Goal: Information Seeking & Learning: Learn about a topic

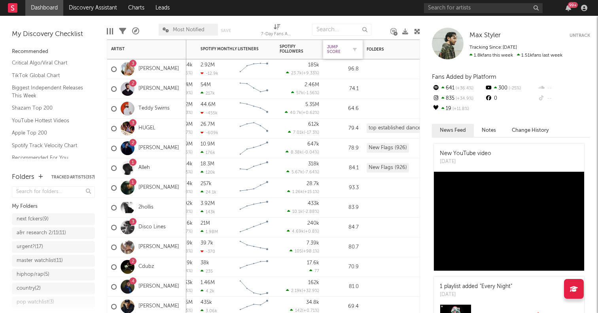
click at [340, 50] on div "Jump Score" at bounding box center [337, 49] width 20 height 9
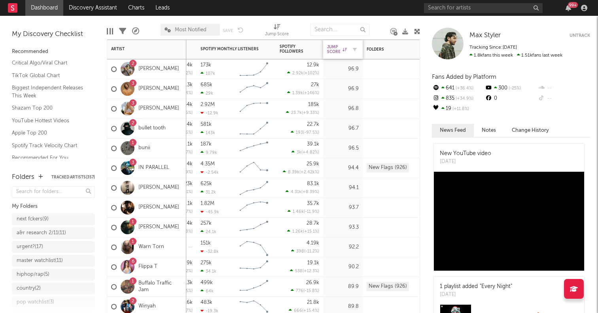
click at [340, 50] on div "Jump Score" at bounding box center [337, 49] width 20 height 9
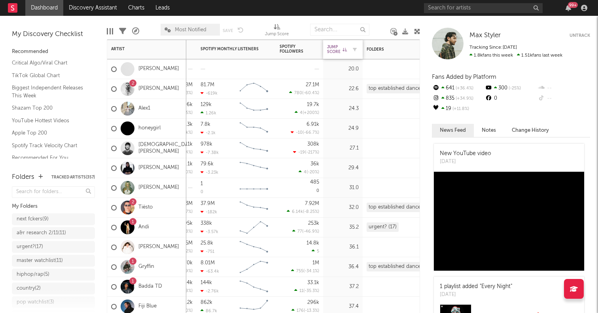
click at [340, 50] on div "Jump Score" at bounding box center [337, 49] width 20 height 9
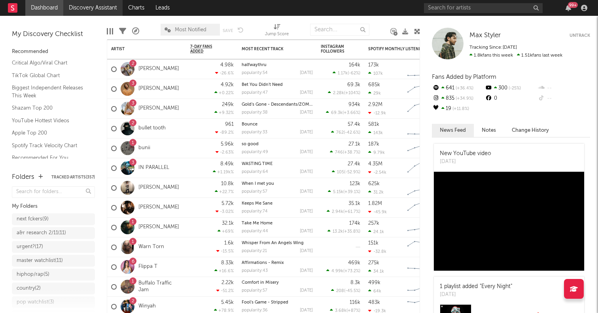
click at [90, 9] on link "Discovery Assistant" at bounding box center [92, 8] width 59 height 16
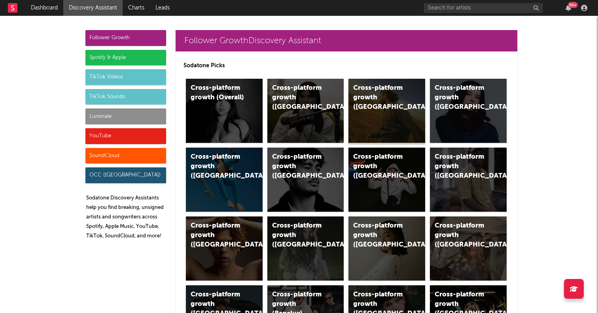
click at [366, 95] on div "Cross-platform growth ([GEOGRAPHIC_DATA])" at bounding box center [380, 98] width 54 height 28
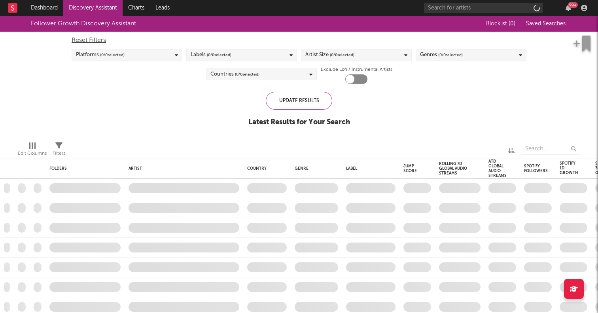
checkbox input "true"
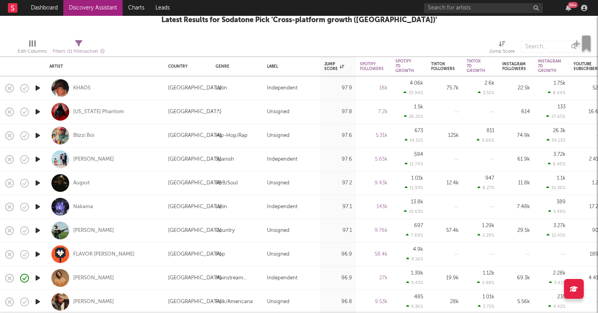
click at [38, 136] on icon "button" at bounding box center [38, 136] width 8 height 10
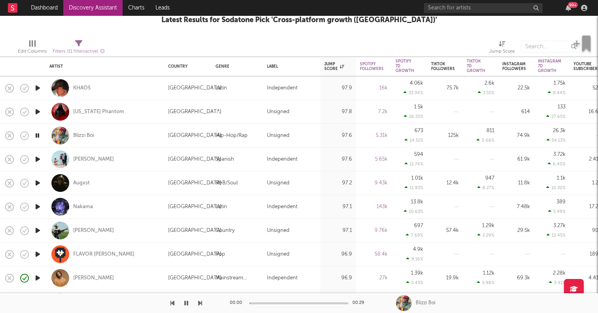
click at [38, 136] on icon "button" at bounding box center [38, 136] width 8 height 10
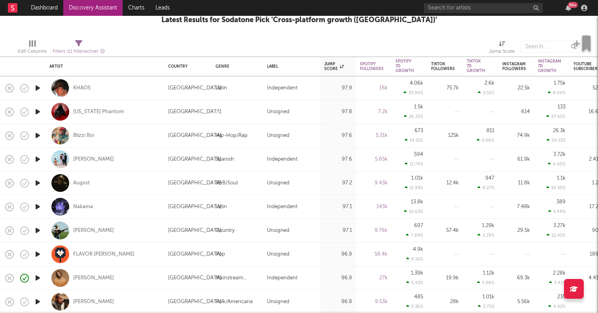
click at [38, 136] on icon "button" at bounding box center [38, 136] width 8 height 10
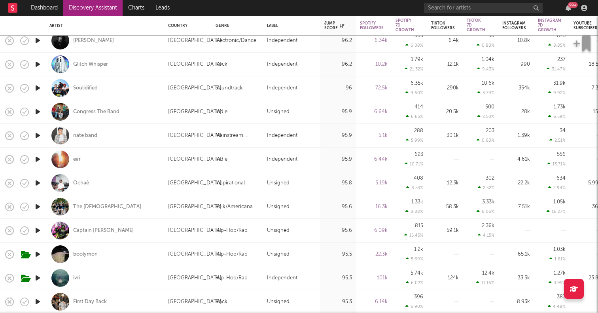
click at [38, 207] on icon "button" at bounding box center [38, 207] width 8 height 10
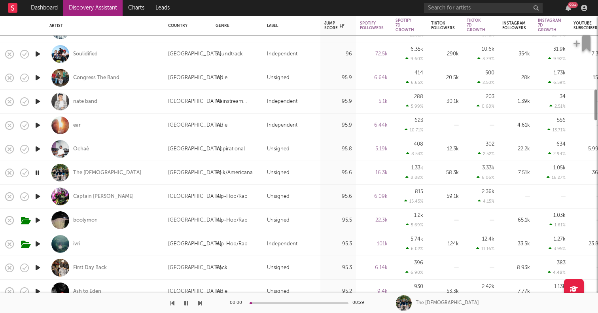
click at [39, 196] on icon "button" at bounding box center [38, 197] width 8 height 10
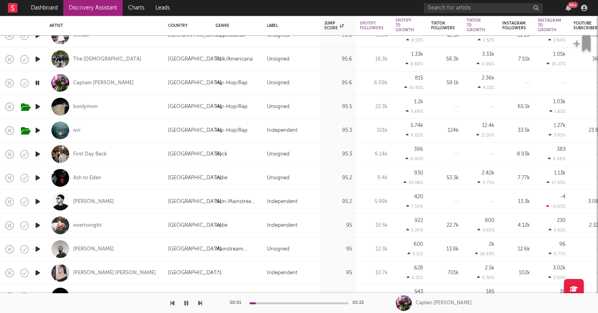
click at [40, 204] on icon "button" at bounding box center [38, 202] width 8 height 10
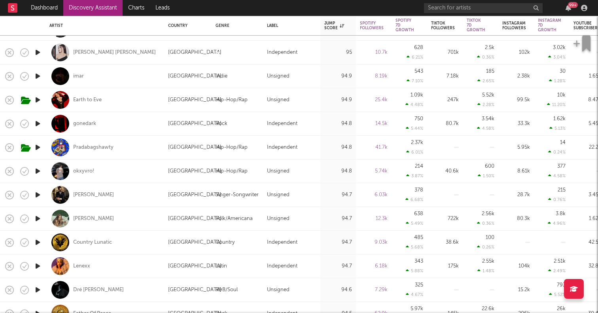
click at [37, 192] on icon "button" at bounding box center [38, 195] width 8 height 10
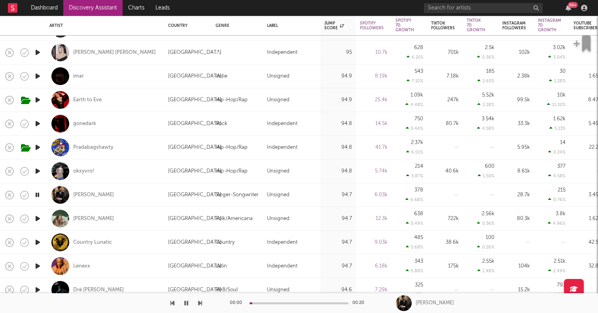
click at [37, 192] on icon "button" at bounding box center [38, 195] width 8 height 10
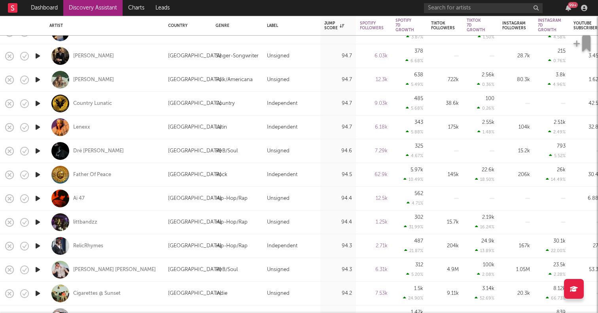
click at [35, 247] on icon "button" at bounding box center [38, 246] width 8 height 10
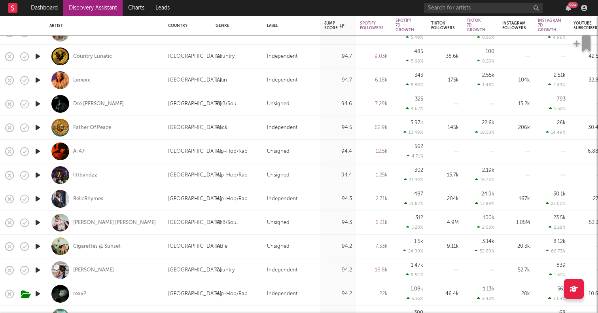
click at [37, 245] on icon "button" at bounding box center [38, 246] width 8 height 10
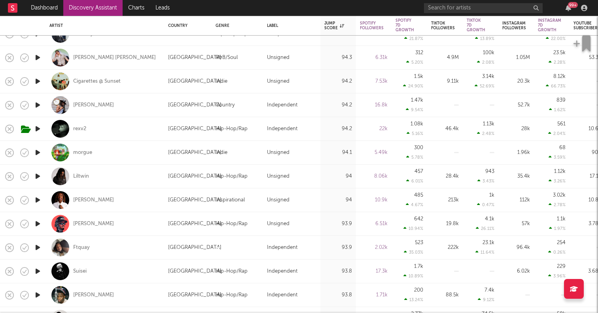
click at [38, 203] on icon "button" at bounding box center [38, 200] width 8 height 10
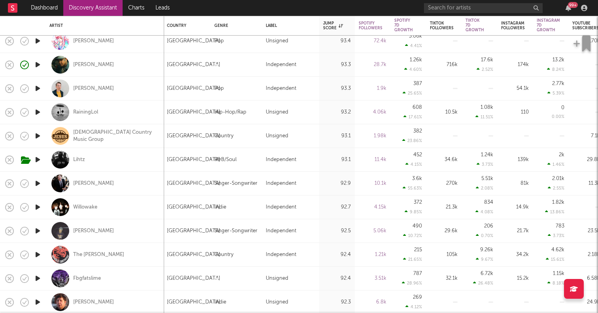
click at [38, 232] on icon "button" at bounding box center [38, 231] width 8 height 10
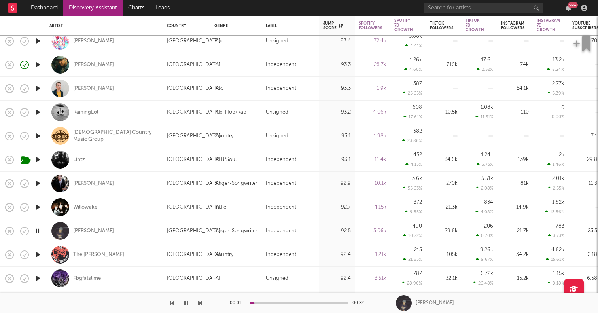
click at [37, 253] on icon "button" at bounding box center [38, 255] width 8 height 10
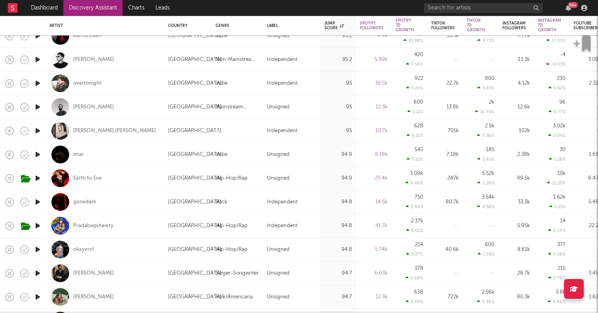
click at [38, 129] on icon "button" at bounding box center [38, 131] width 8 height 10
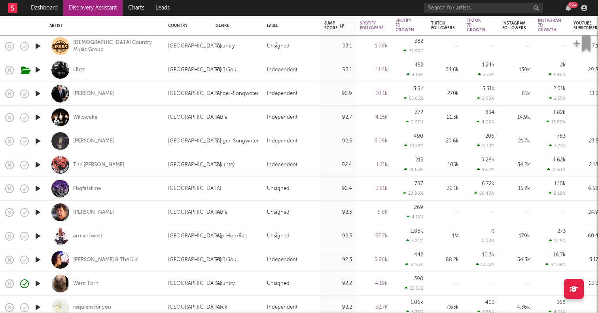
click at [87, 6] on link "Discovery Assistant" at bounding box center [92, 8] width 59 height 16
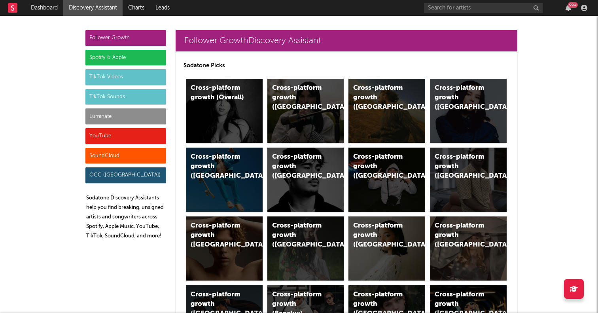
click at [122, 56] on div "Spotify & Apple" at bounding box center [125, 58] width 81 height 16
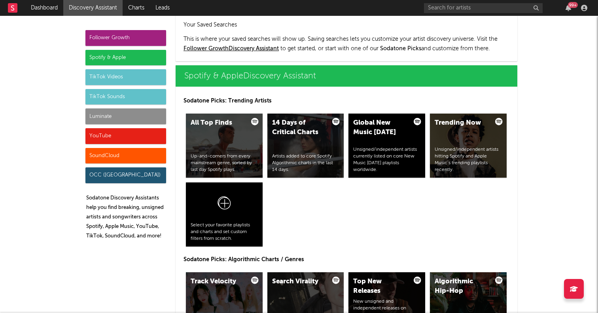
scroll to position [791, 0]
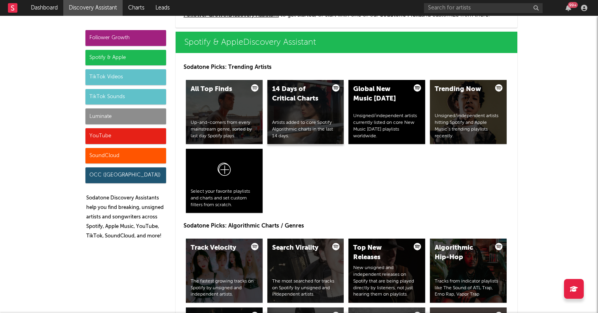
click at [293, 93] on div "14 Days of Critical Charts" at bounding box center [299, 94] width 54 height 19
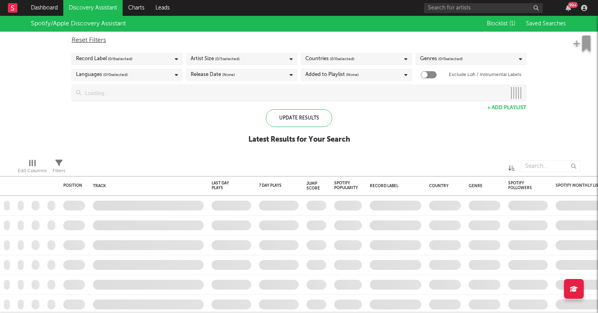
checkbox input "true"
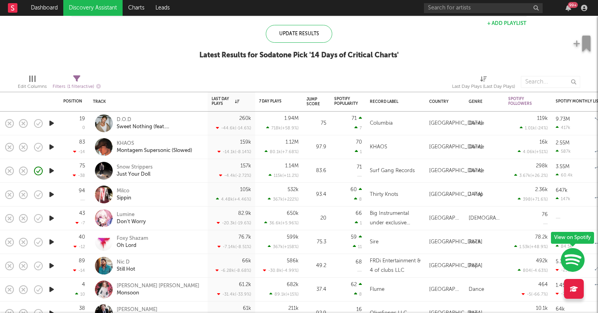
click at [51, 123] on icon "button" at bounding box center [51, 123] width 8 height 10
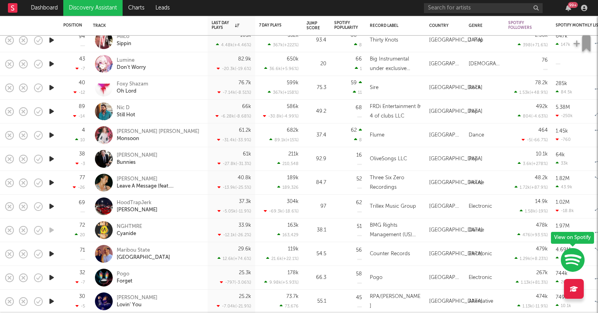
click at [52, 130] on icon "button" at bounding box center [51, 135] width 8 height 10
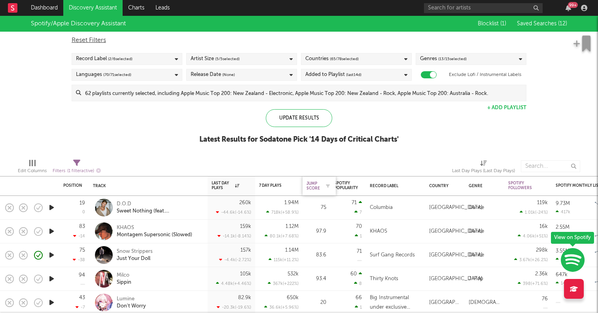
click at [313, 184] on div "Jump Score" at bounding box center [313, 185] width 13 height 9
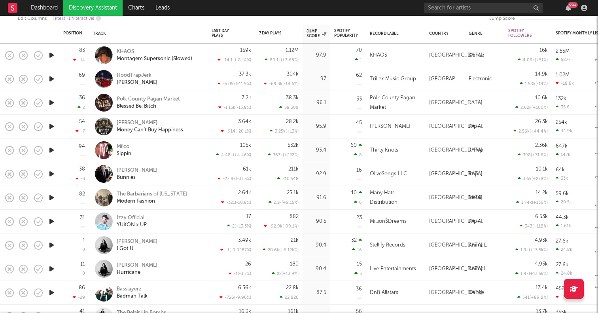
click at [54, 169] on icon "button" at bounding box center [51, 174] width 8 height 10
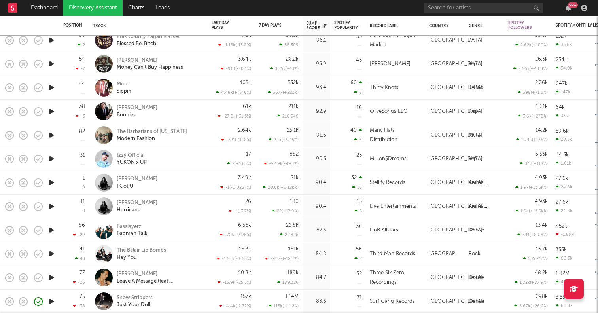
click at [50, 179] on icon "button" at bounding box center [51, 183] width 8 height 10
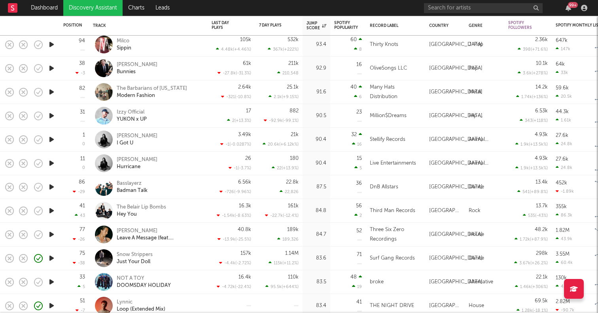
click at [50, 185] on icon "button" at bounding box center [51, 187] width 8 height 10
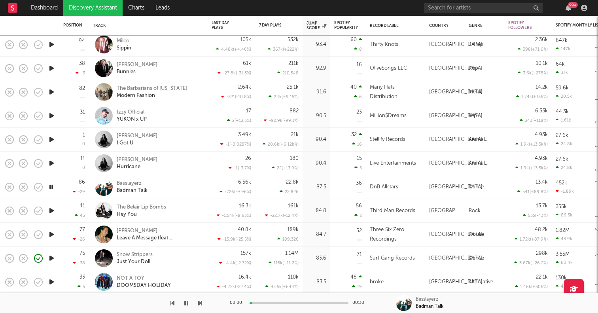
click at [50, 185] on icon "button" at bounding box center [51, 187] width 8 height 10
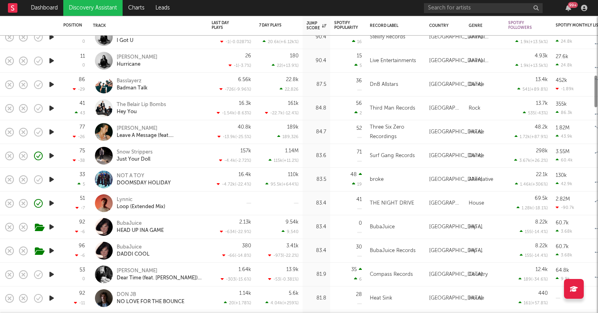
click at [50, 181] on icon "button" at bounding box center [51, 180] width 8 height 10
